Goal: Task Accomplishment & Management: Manage account settings

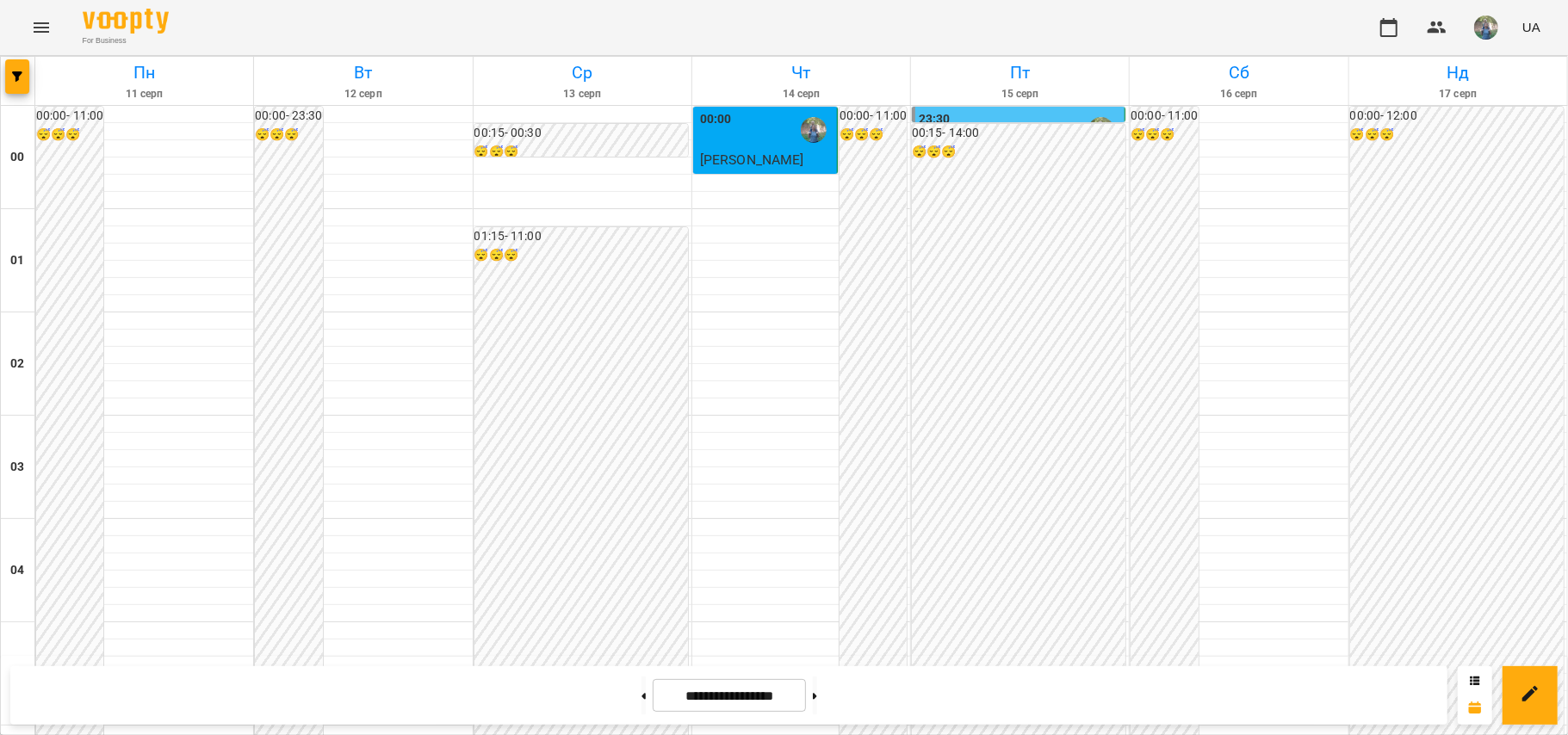
scroll to position [1237, 0]
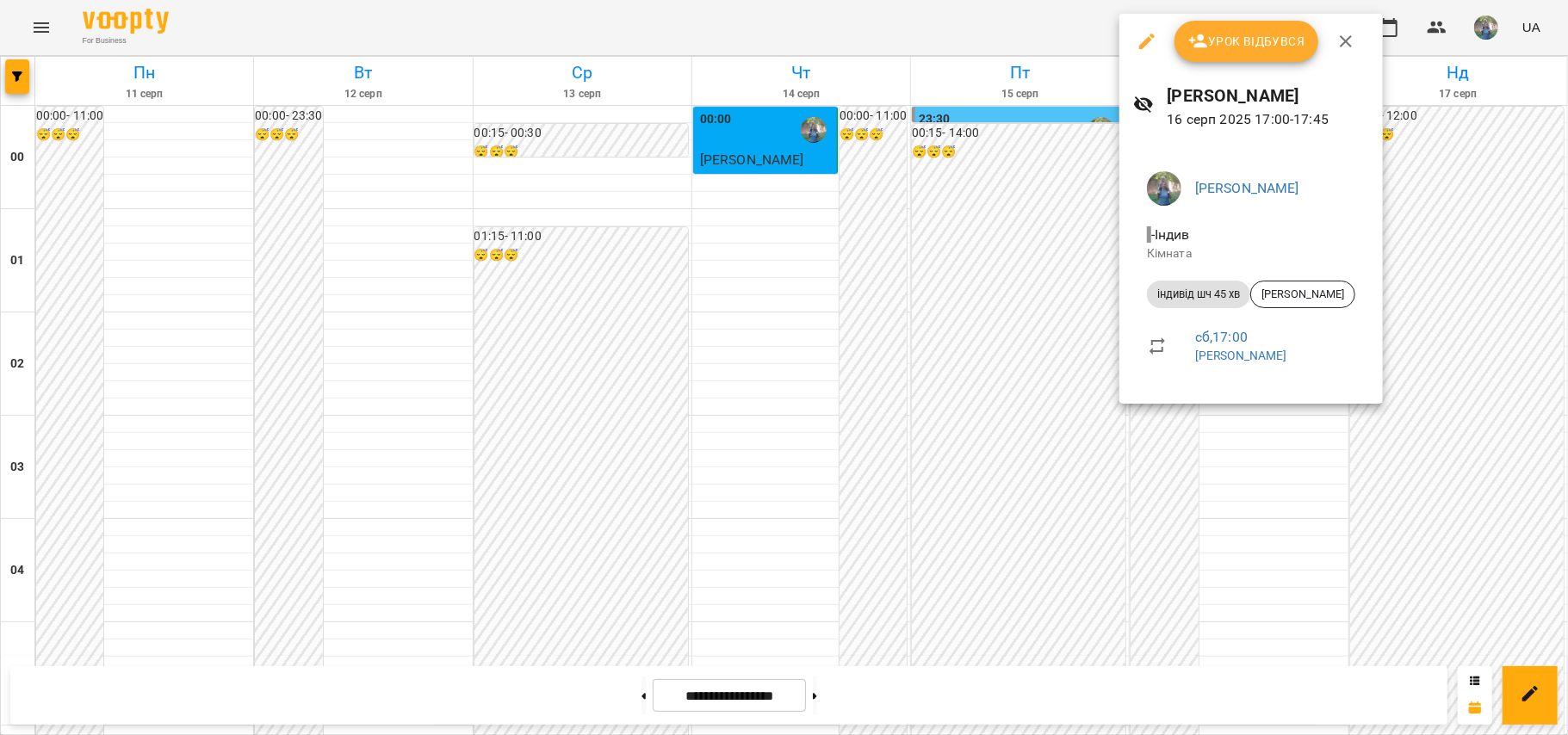
click at [1145, 40] on icon "button" at bounding box center [1147, 42] width 16 height 16
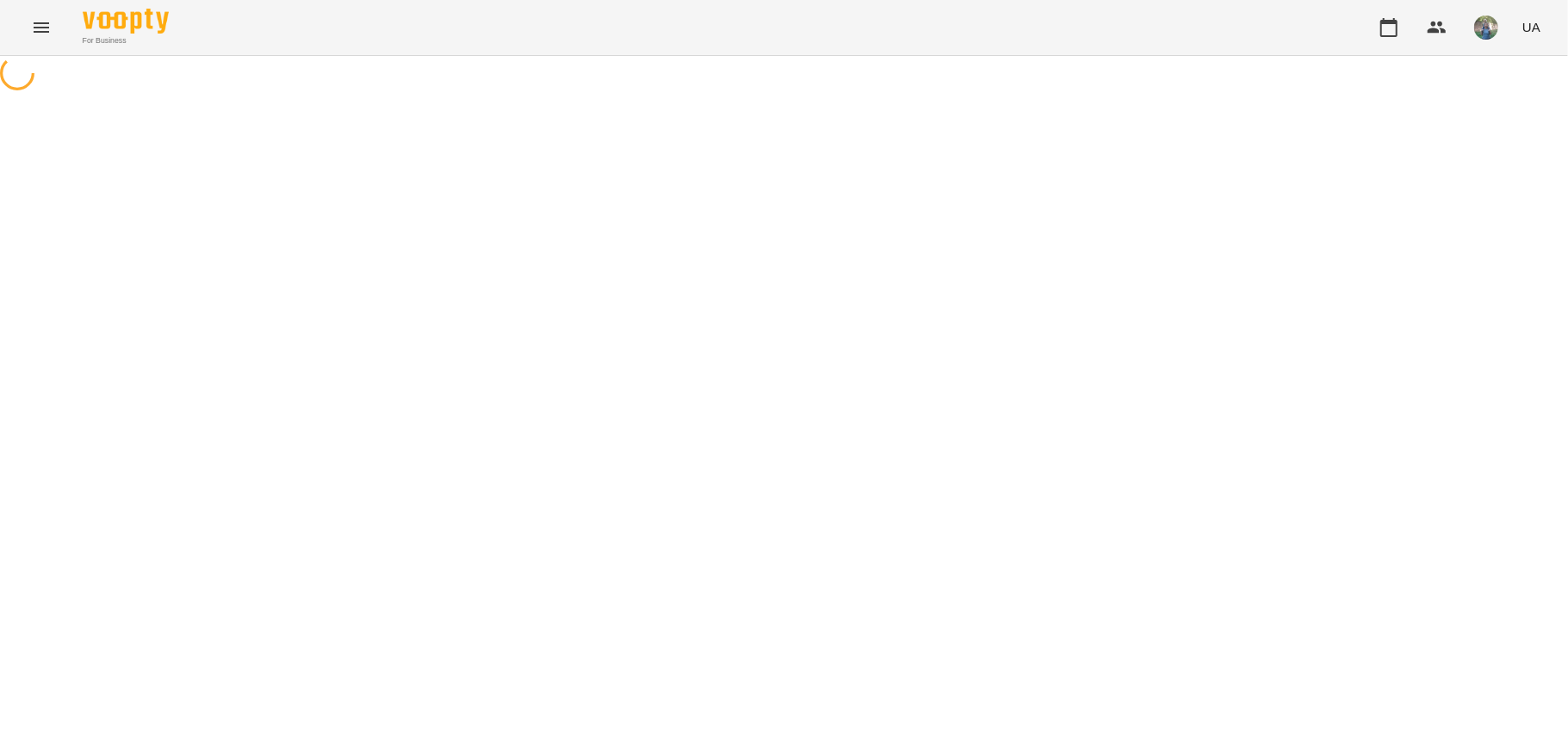
select select "**********"
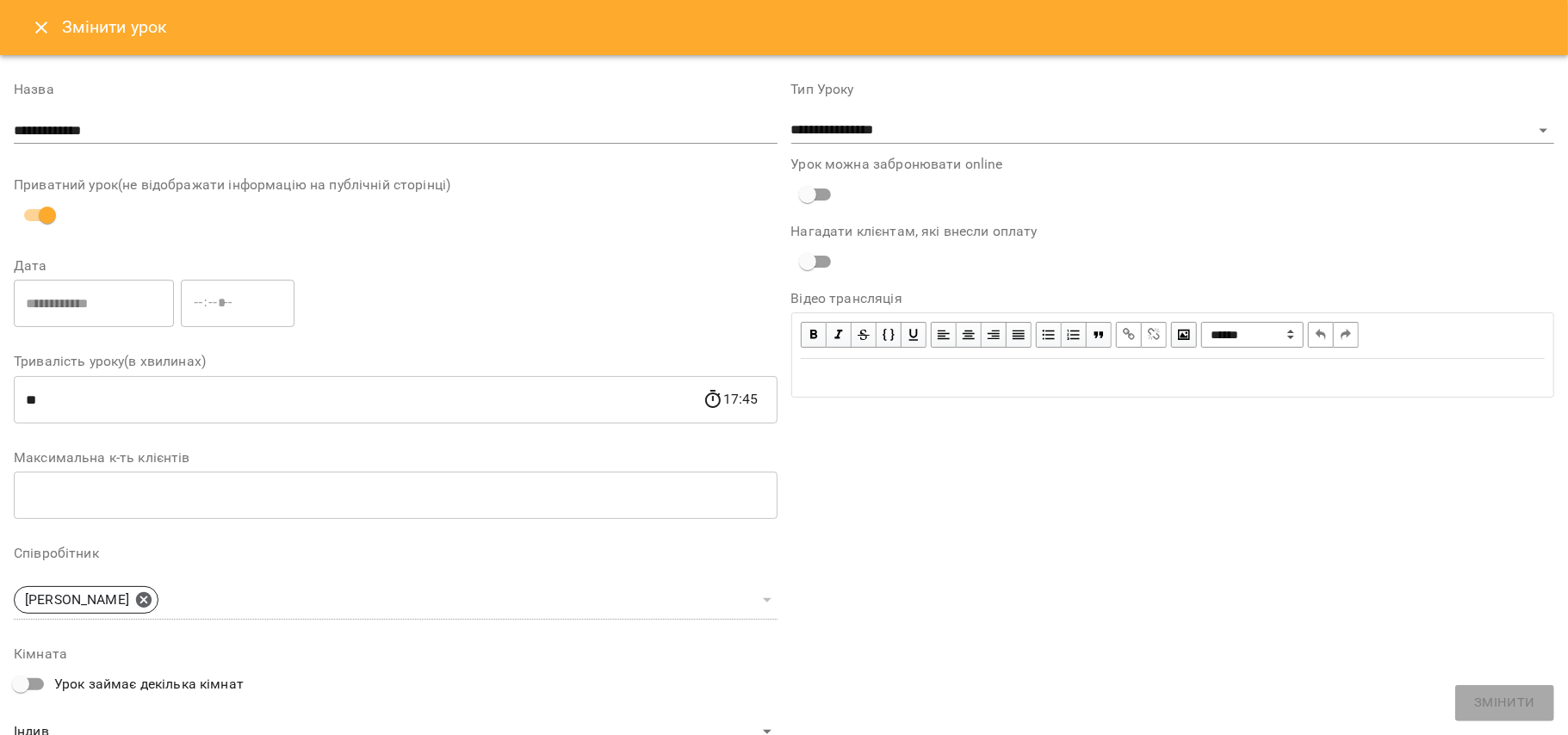
click at [49, 24] on icon "Close" at bounding box center [41, 27] width 20 height 20
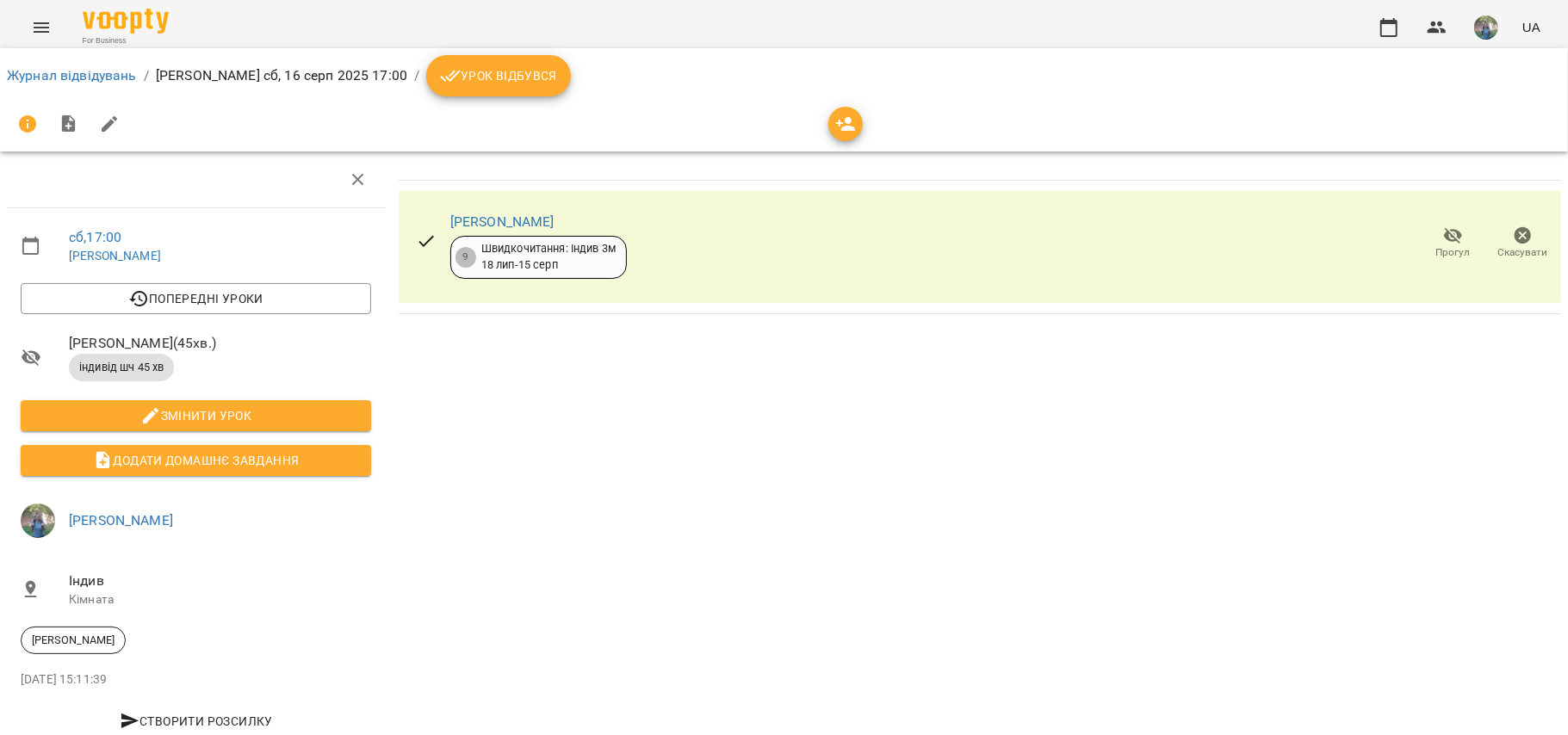
drag, startPoint x: 621, startPoint y: 224, endPoint x: 445, endPoint y: 208, distance: 176.7
click at [450, 208] on div "[PERSON_NAME] 9 Швидкочитання: Індив 3м [DATE] - [DATE]" at bounding box center [539, 243] width 177 height 71
copy link "[PERSON_NAME]"
click at [42, 80] on link "Журнал відвідувань" at bounding box center [72, 75] width 130 height 16
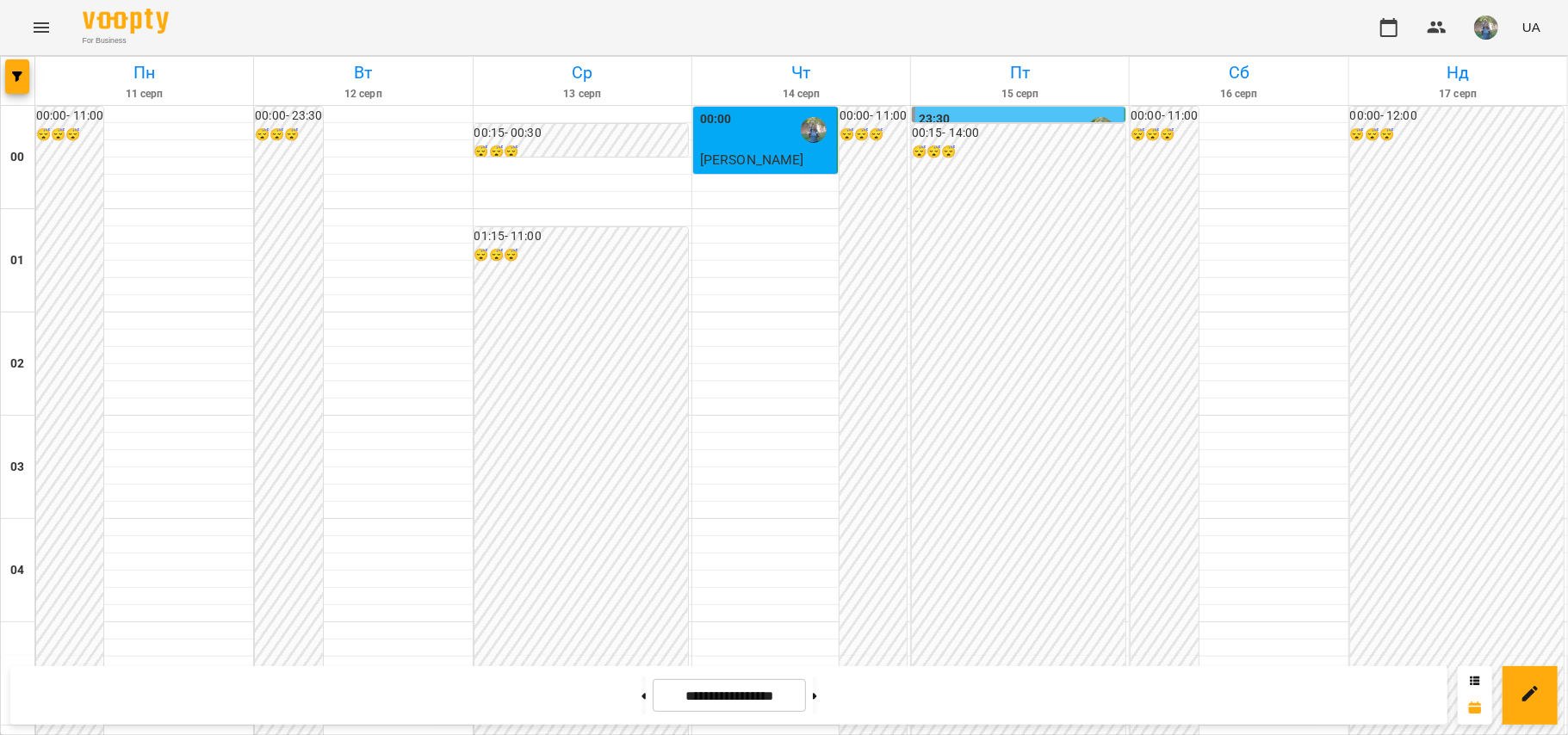
scroll to position [1033, 0]
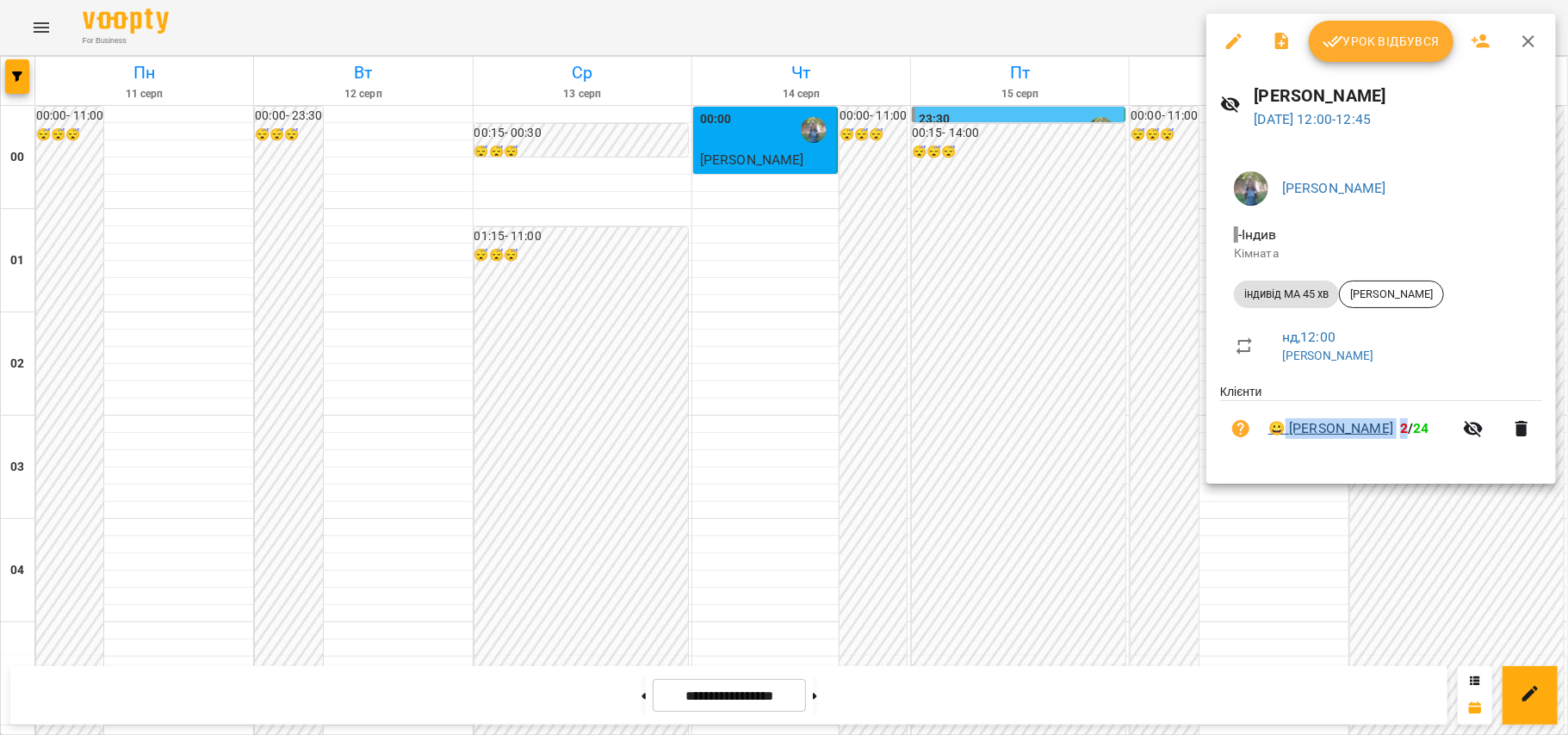
click at [1278, 428] on span "😀 [PERSON_NAME] 2 / 24" at bounding box center [1360, 428] width 184 height 20
click at [1340, 465] on div "[PERSON_NAME] Кімната індивід МА 45 хв [PERSON_NAME] , 12:00 [PERSON_NAME] 😀 [P…" at bounding box center [1381, 313] width 349 height 340
drag, startPoint x: 1290, startPoint y: 410, endPoint x: 1407, endPoint y: 433, distance: 119.2
click at [1407, 433] on li "😀 [PERSON_NAME] 2 / 24" at bounding box center [1382, 429] width 322 height 55
copy link "[PERSON_NAME]"
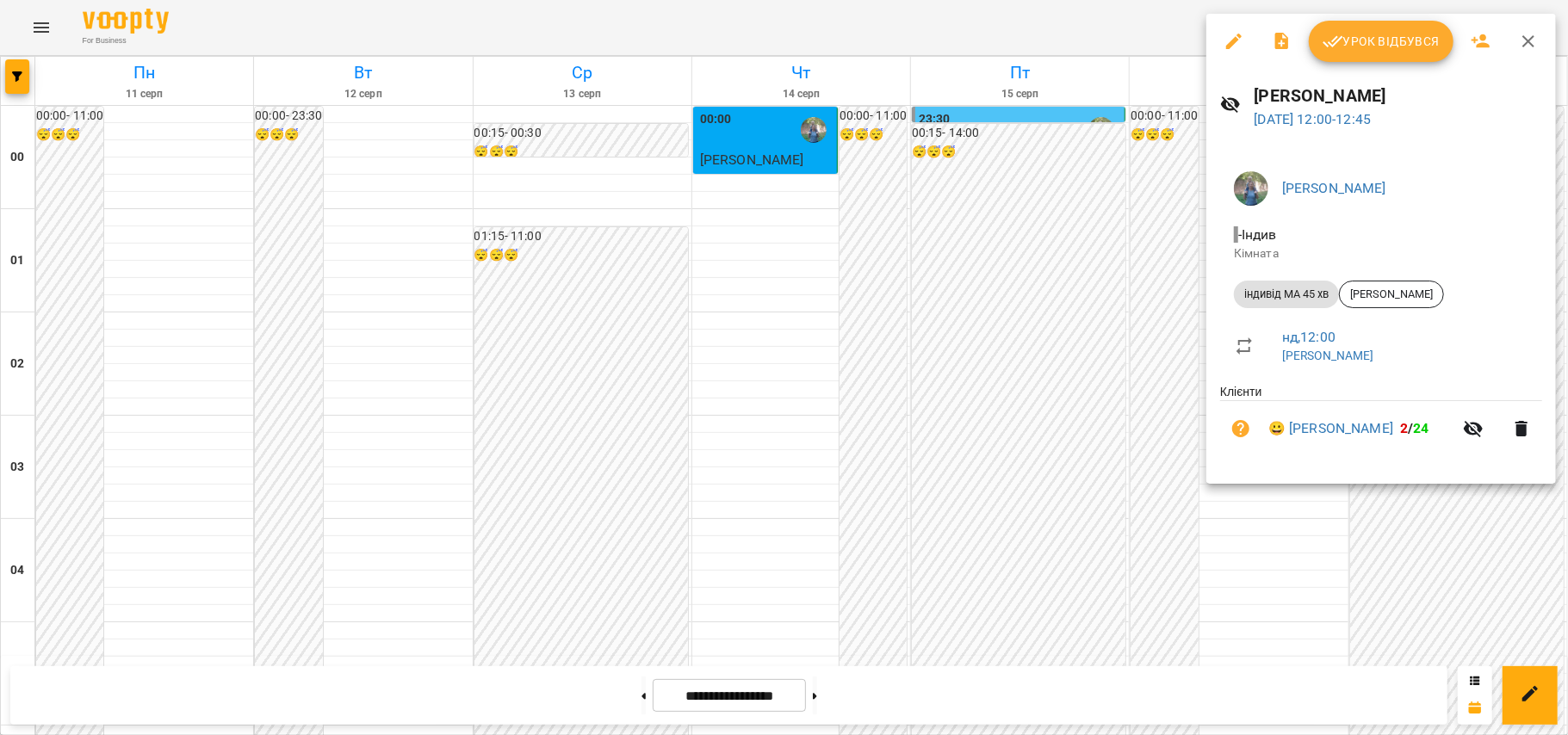
drag, startPoint x: 778, startPoint y: 546, endPoint x: 929, endPoint y: 544, distance: 151.0
click at [778, 547] on div at bounding box center [784, 368] width 1568 height 735
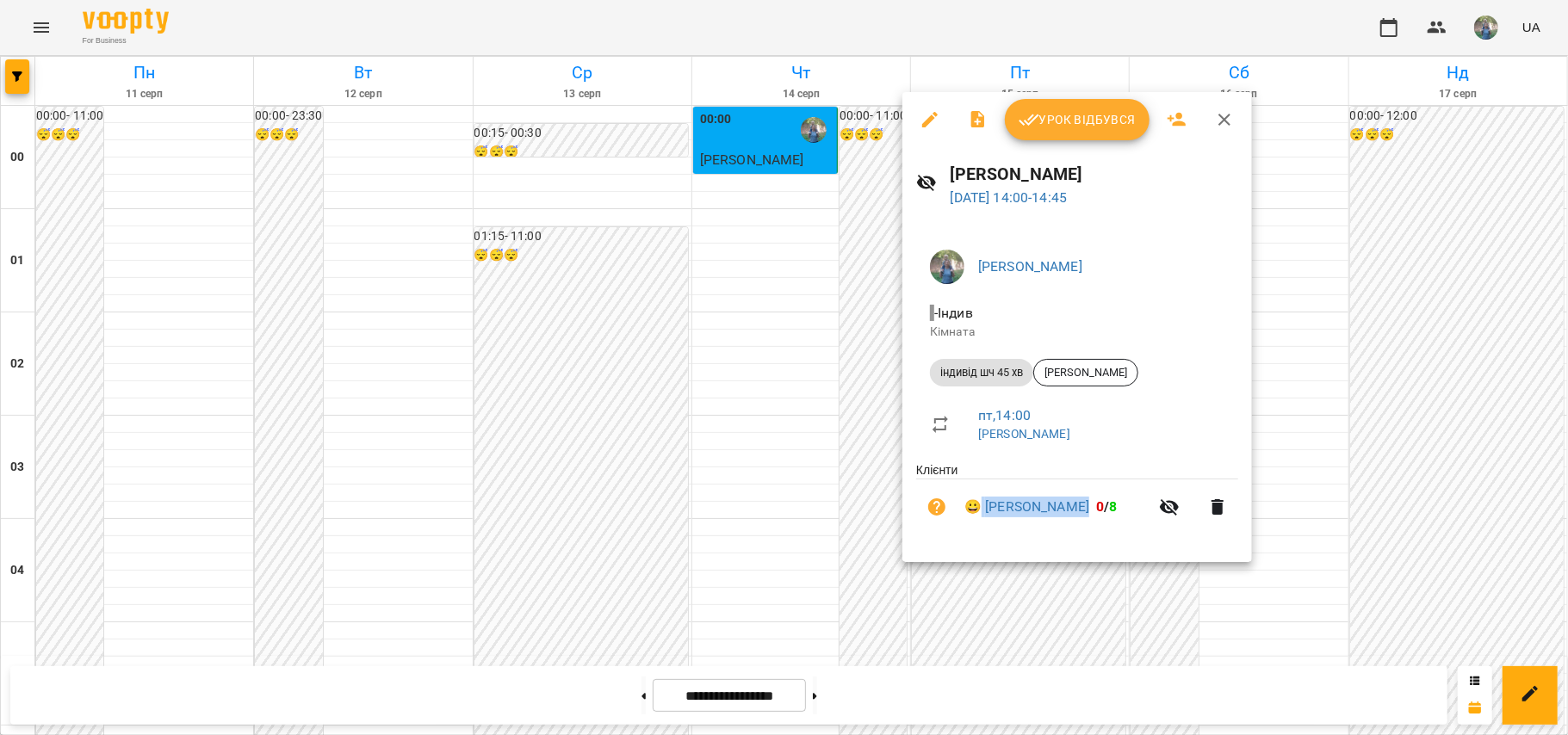
drag, startPoint x: 991, startPoint y: 495, endPoint x: 1125, endPoint y: 508, distance: 134.6
click at [1125, 508] on li "😀 [PERSON_NAME] 0 / 8" at bounding box center [1077, 506] width 322 height 55
copy link "[PERSON_NAME]"
click at [42, 22] on div at bounding box center [784, 368] width 1568 height 735
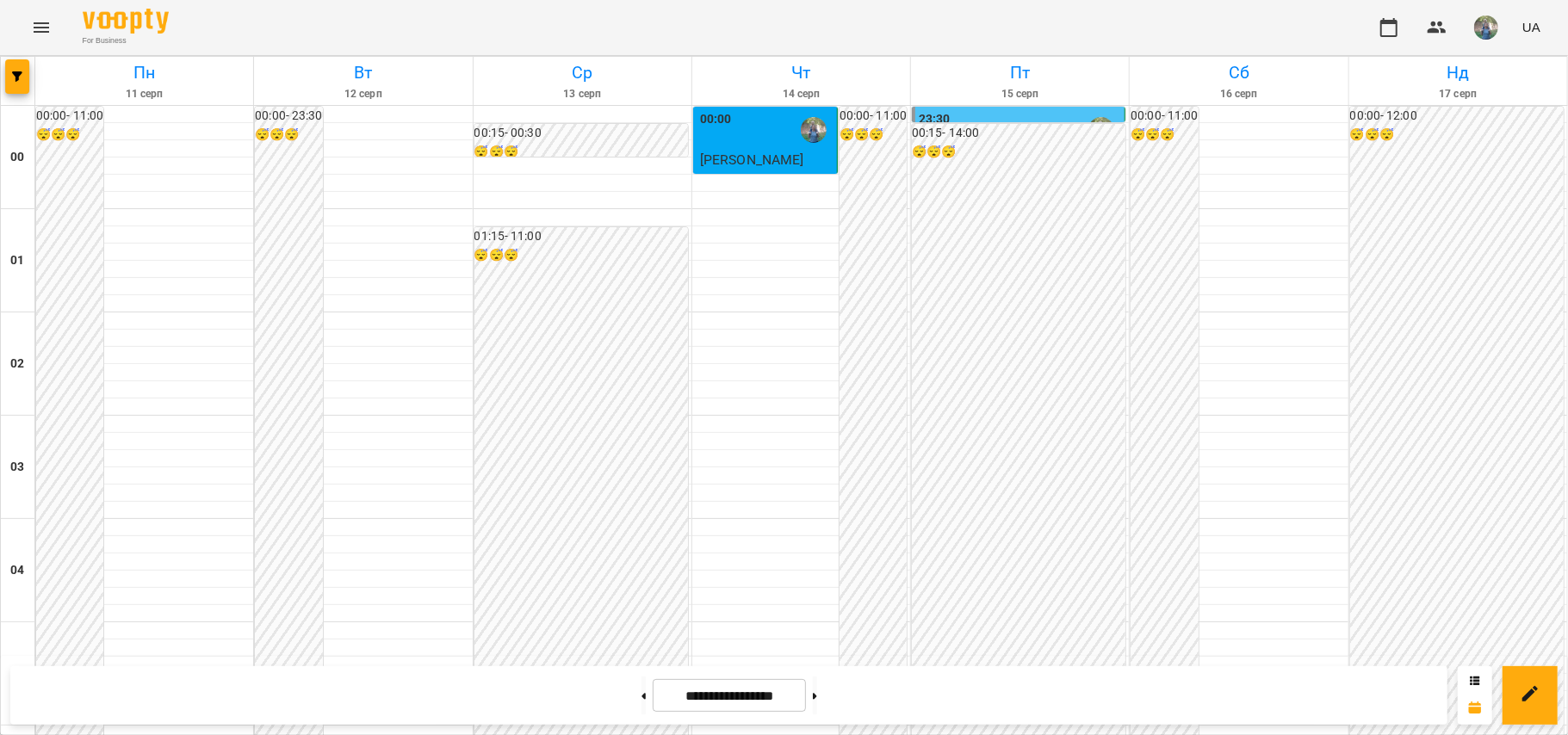
click at [39, 20] on icon "Menu" at bounding box center [41, 27] width 20 height 20
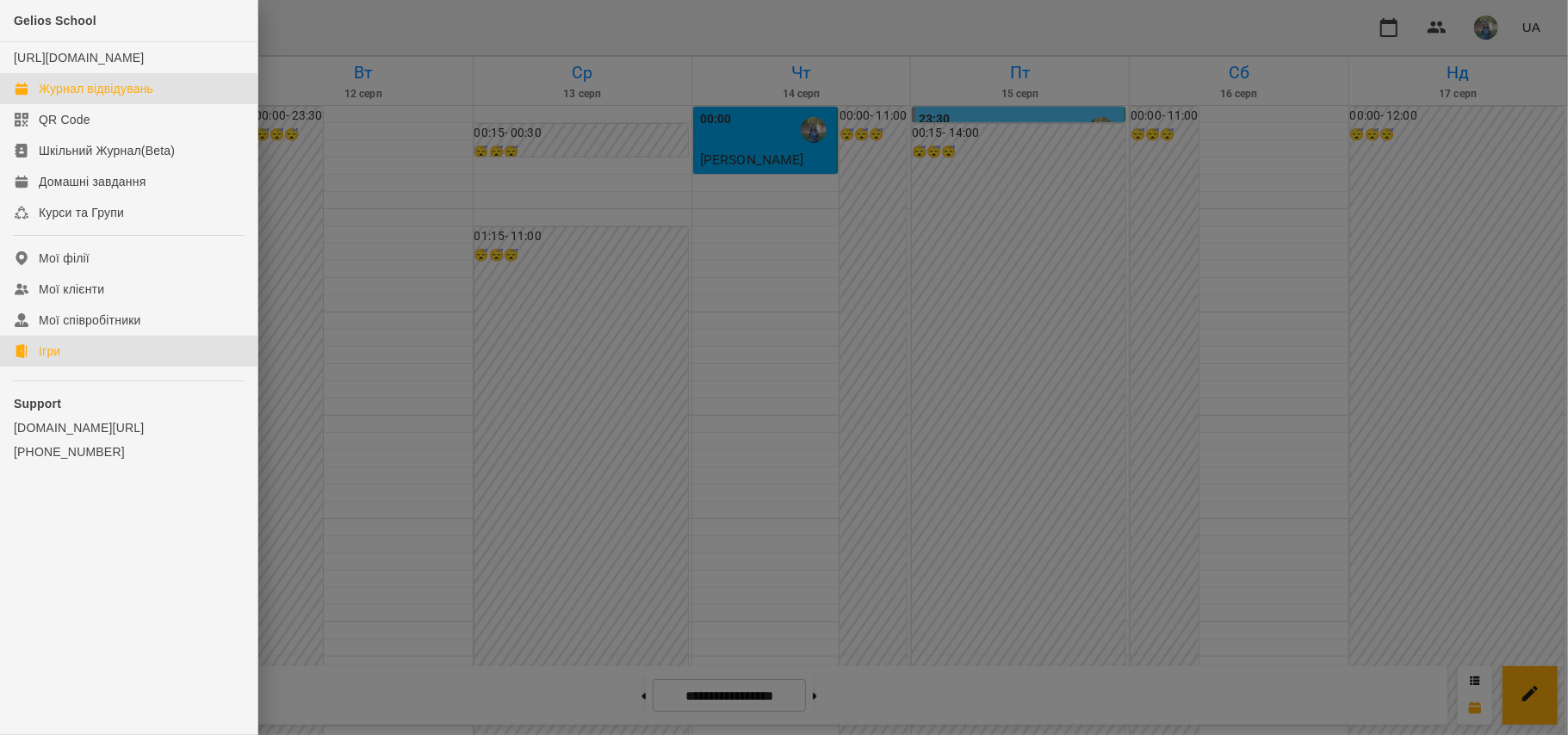
click at [81, 367] on link "Ігри" at bounding box center [128, 351] width 257 height 31
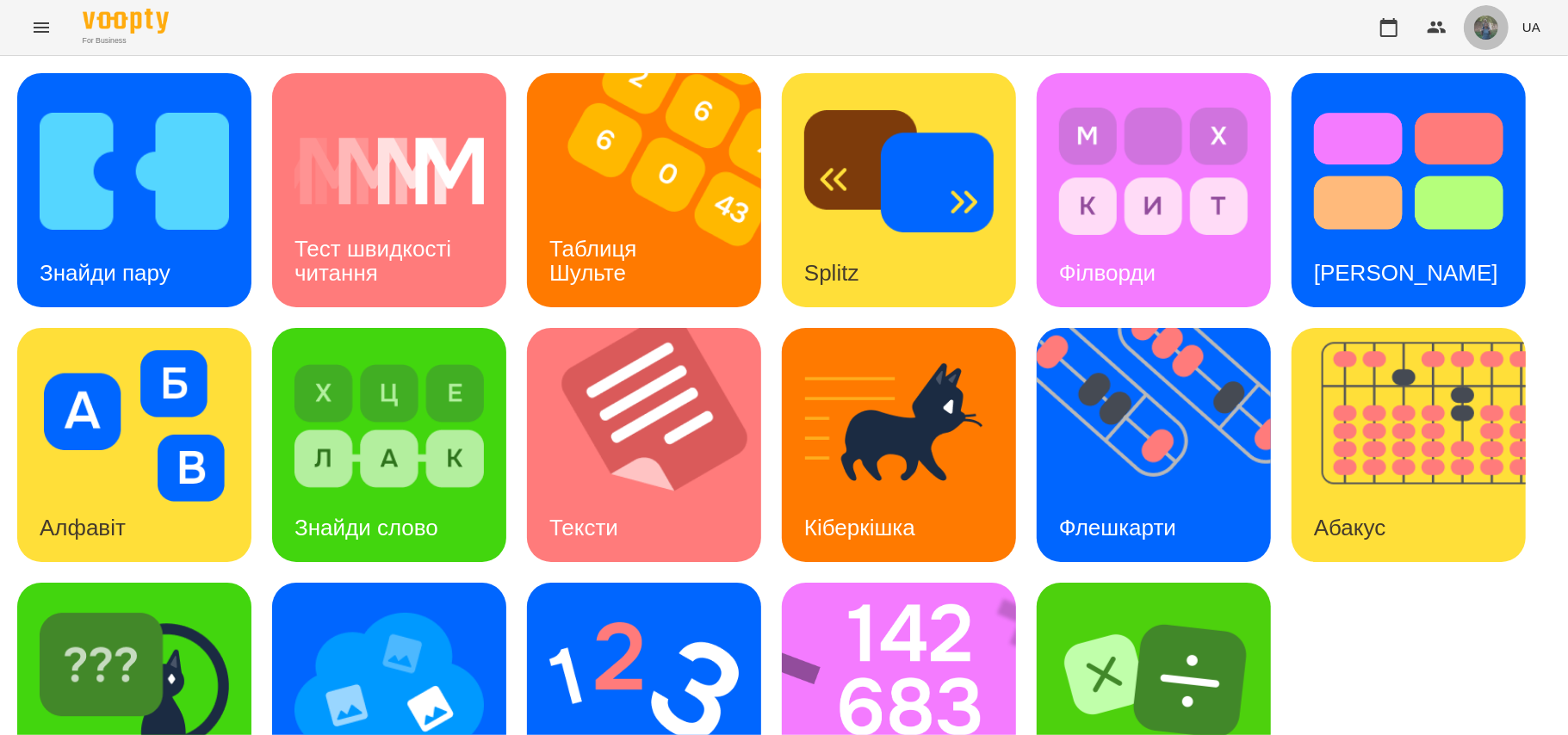
click at [1488, 25] on img "button" at bounding box center [1486, 27] width 24 height 24
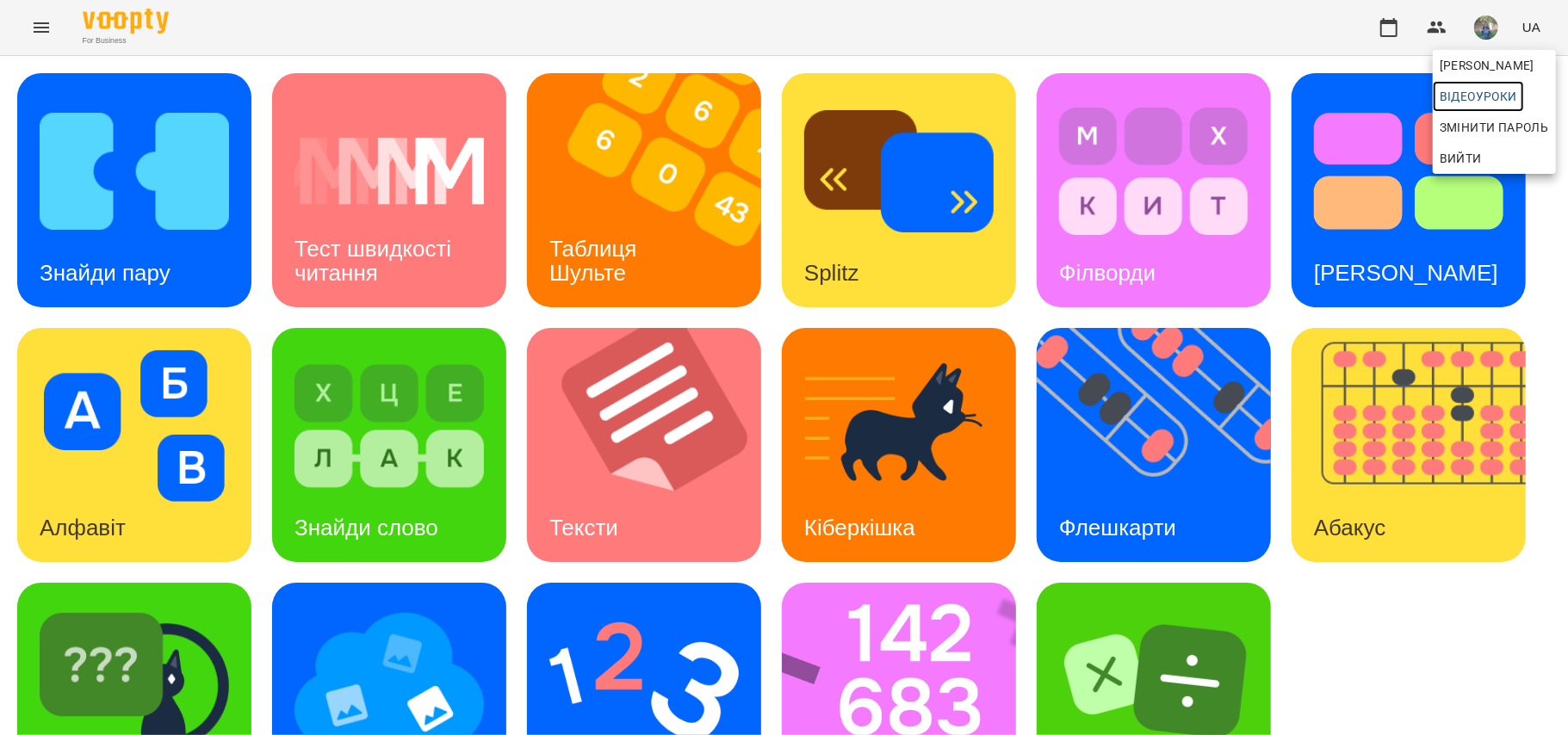
click at [1503, 101] on span "Відеоуроки" at bounding box center [1479, 96] width 78 height 20
click at [26, 12] on div at bounding box center [784, 368] width 1568 height 735
click at [40, 25] on icon "Menu" at bounding box center [41, 27] width 20 height 20
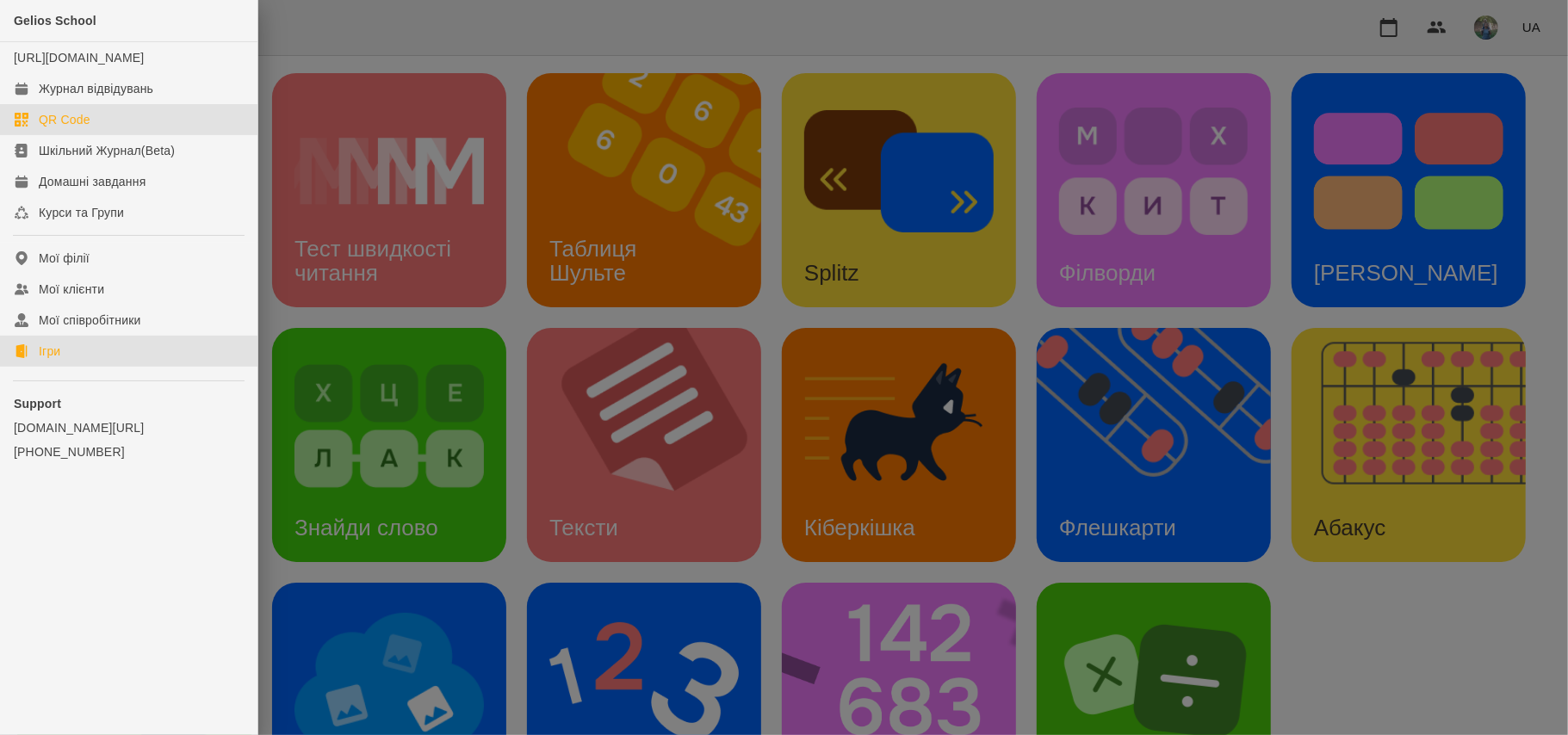
click at [97, 121] on link "QR Code" at bounding box center [128, 119] width 257 height 31
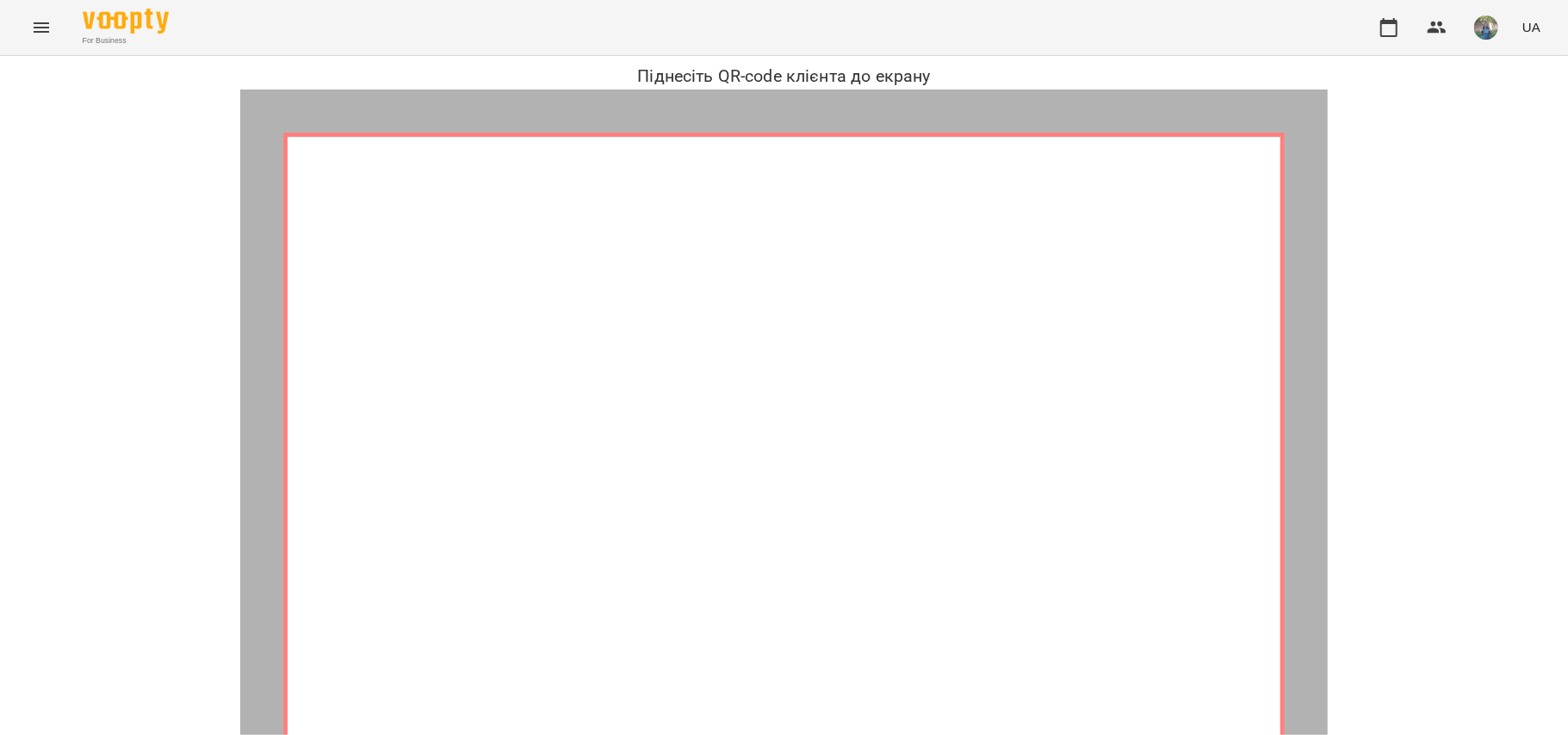
click at [40, 29] on icon "Menu" at bounding box center [41, 27] width 20 height 20
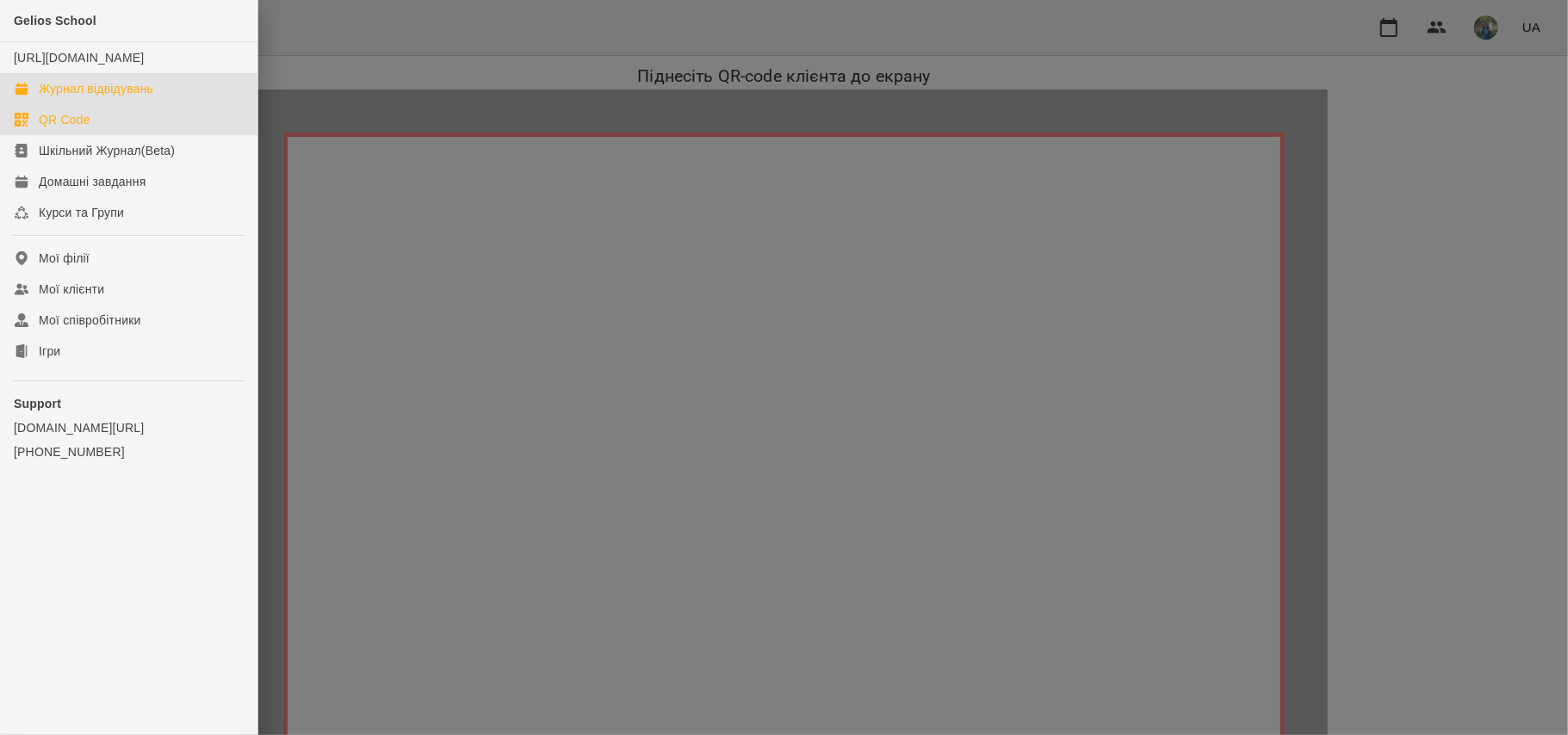
click at [66, 93] on link "Журнал відвідувань" at bounding box center [128, 88] width 257 height 31
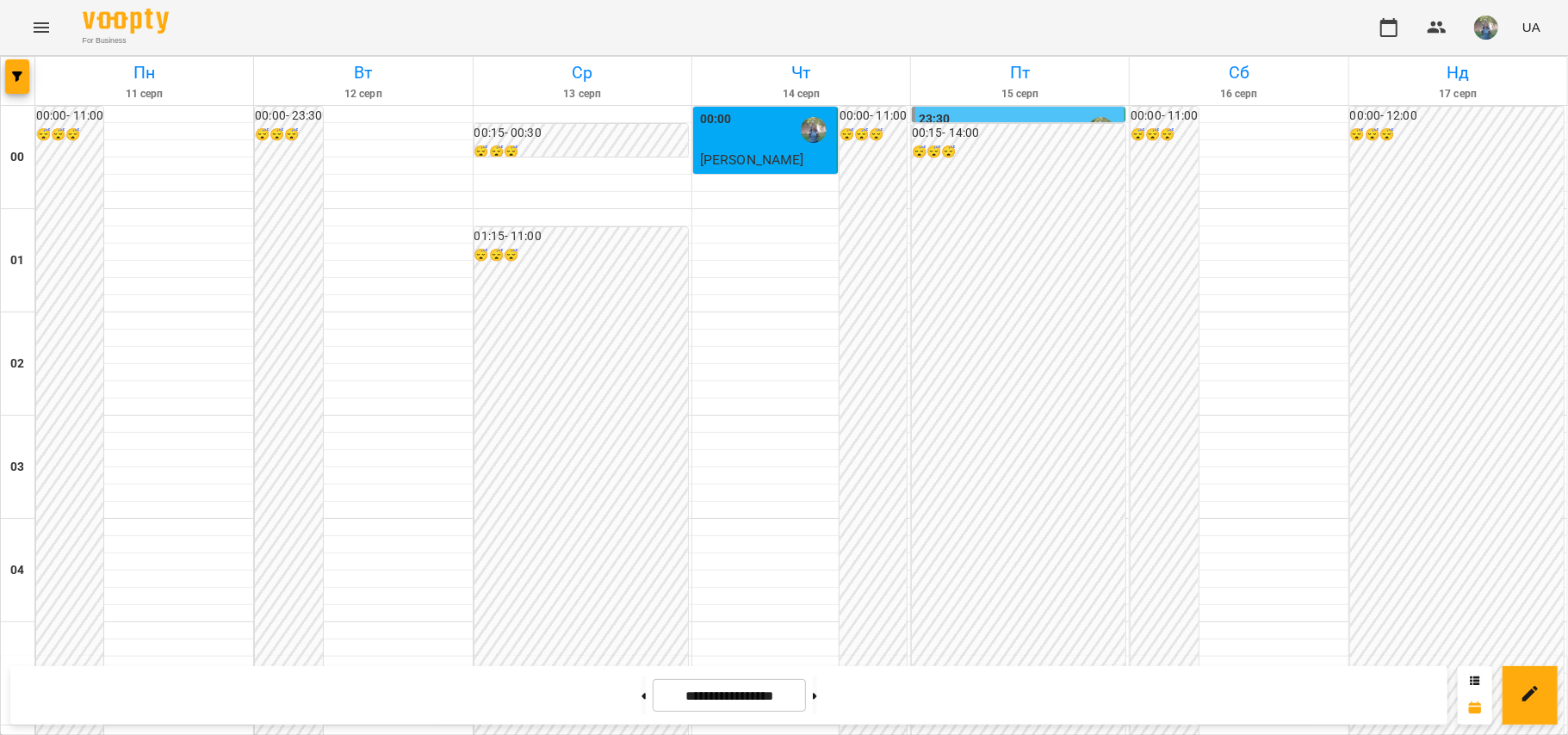
scroll to position [1776, 0]
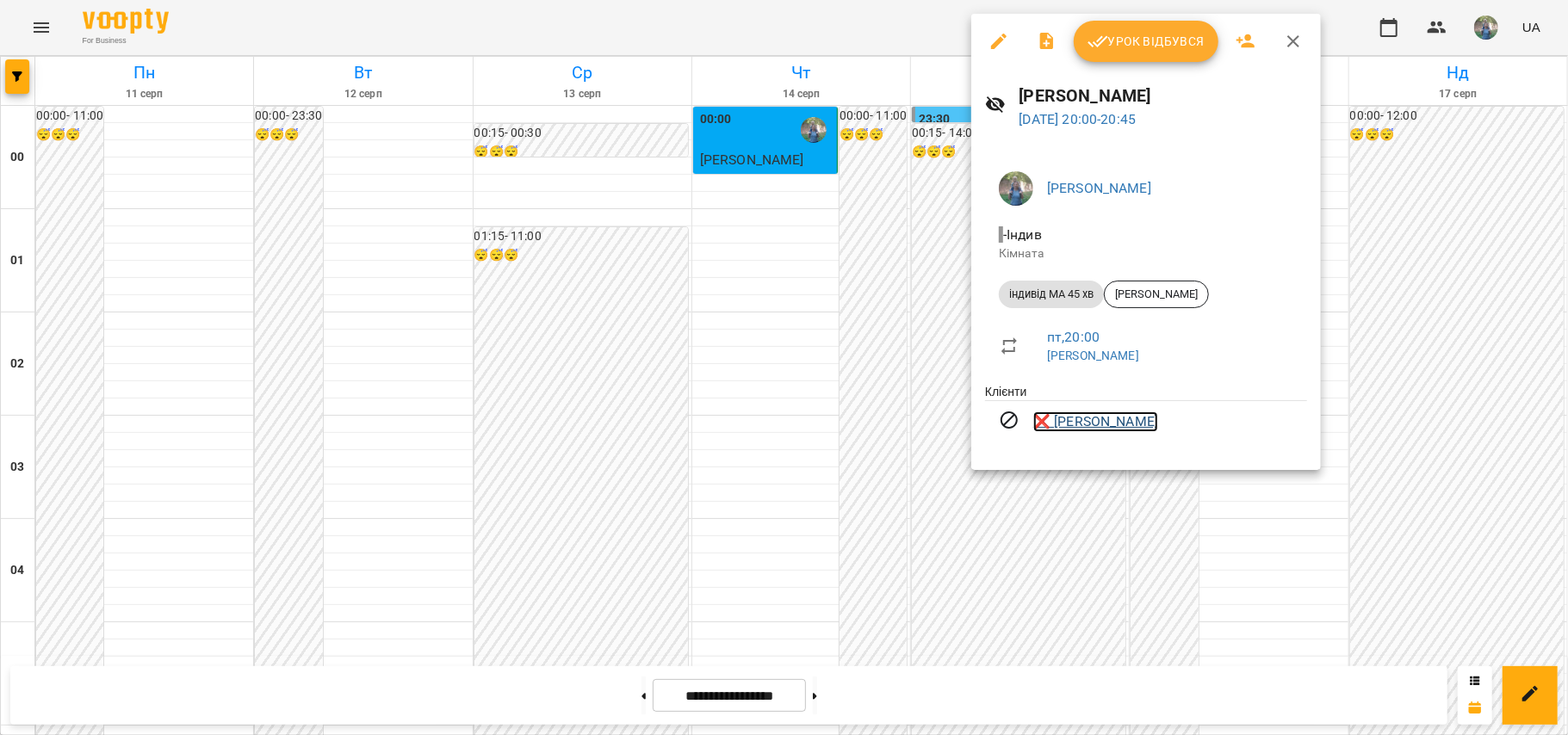
click at [1098, 428] on link "❌ [PERSON_NAME]" at bounding box center [1095, 421] width 125 height 20
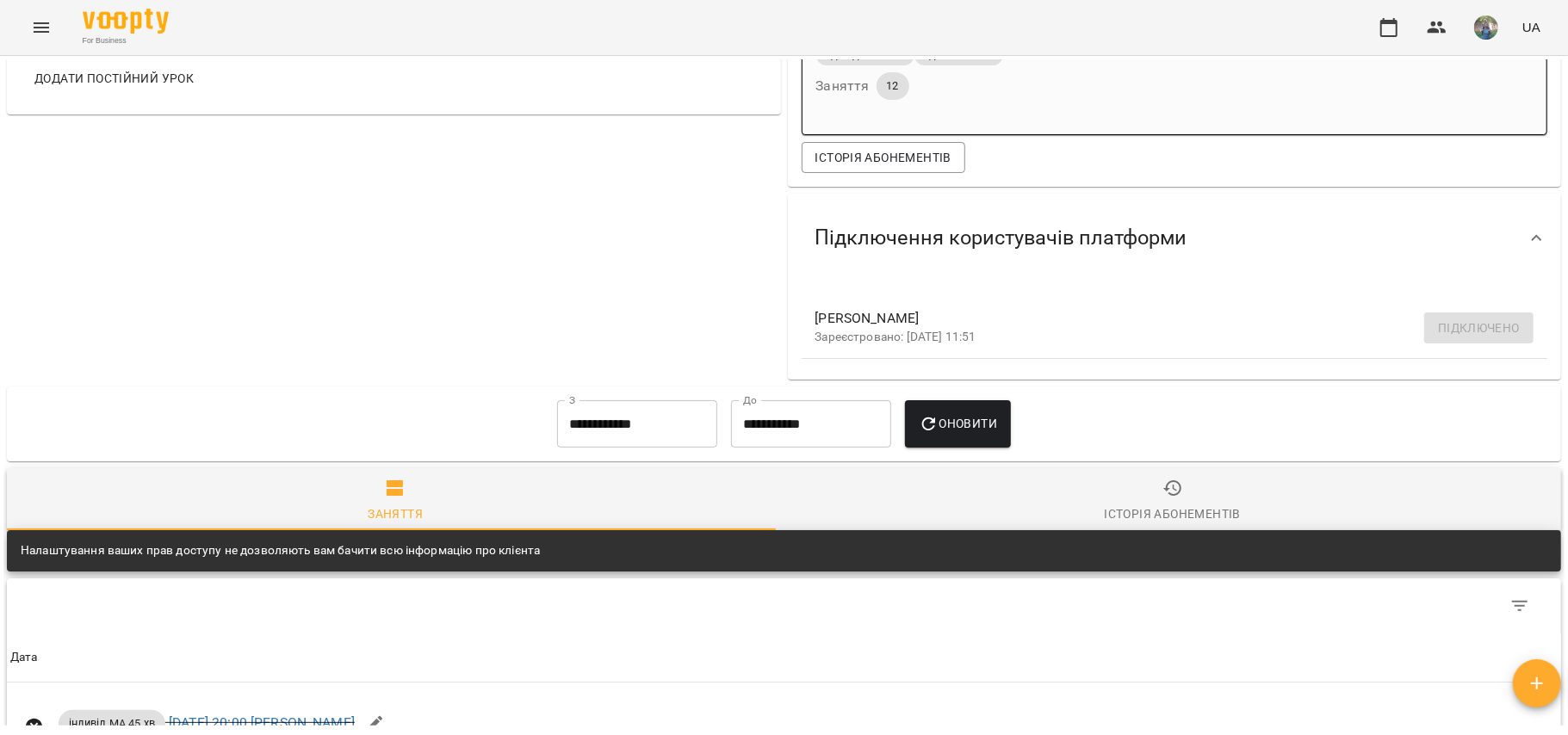
scroll to position [573, 0]
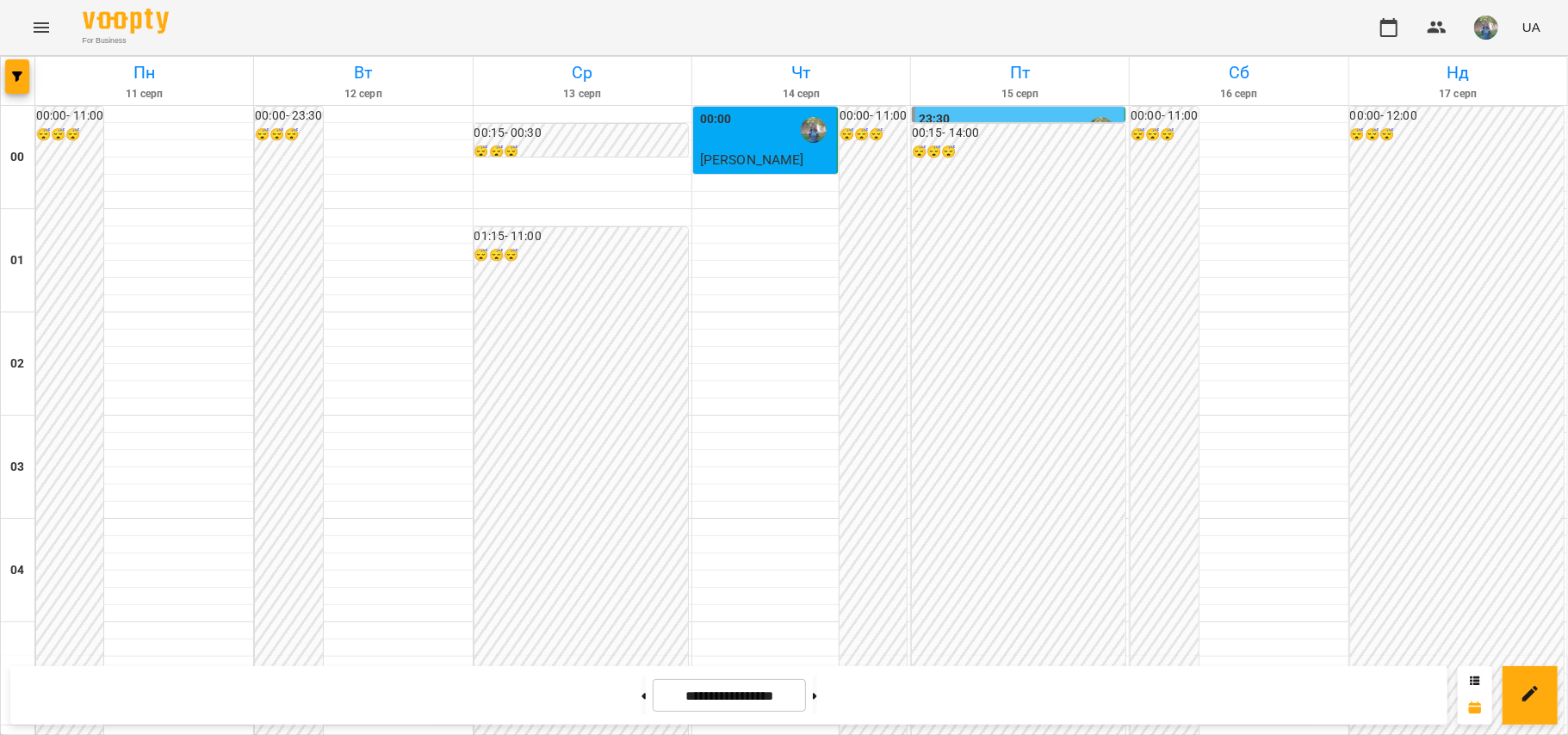
scroll to position [1237, 0]
